Goal: Information Seeking & Learning: Understand process/instructions

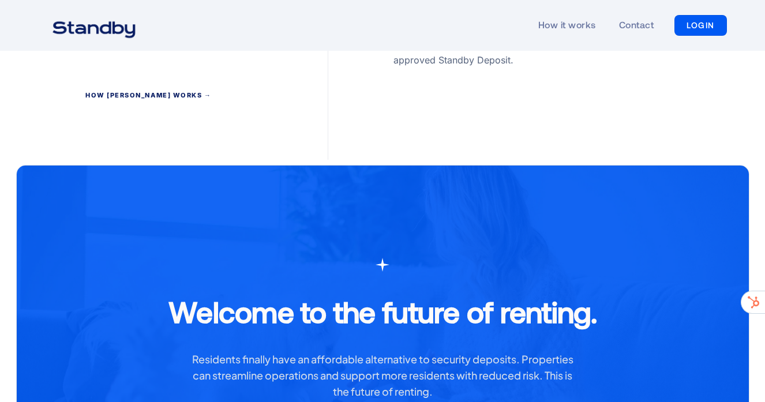
scroll to position [2490, 0]
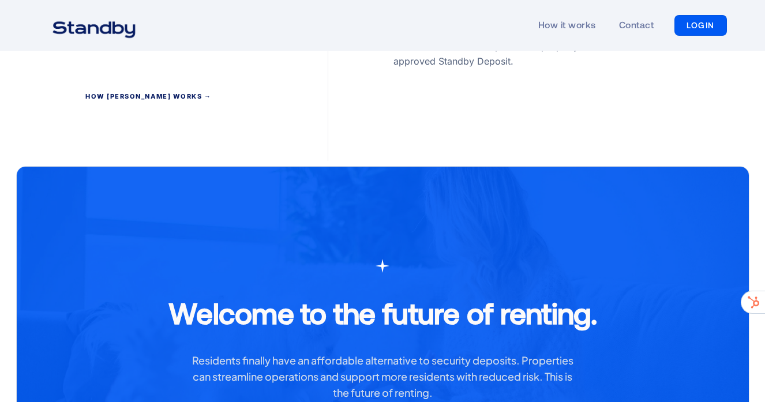
click at [111, 93] on div "How [PERSON_NAME] works →" at bounding box center [148, 98] width 126 height 10
